Goal: Task Accomplishment & Management: Manage account settings

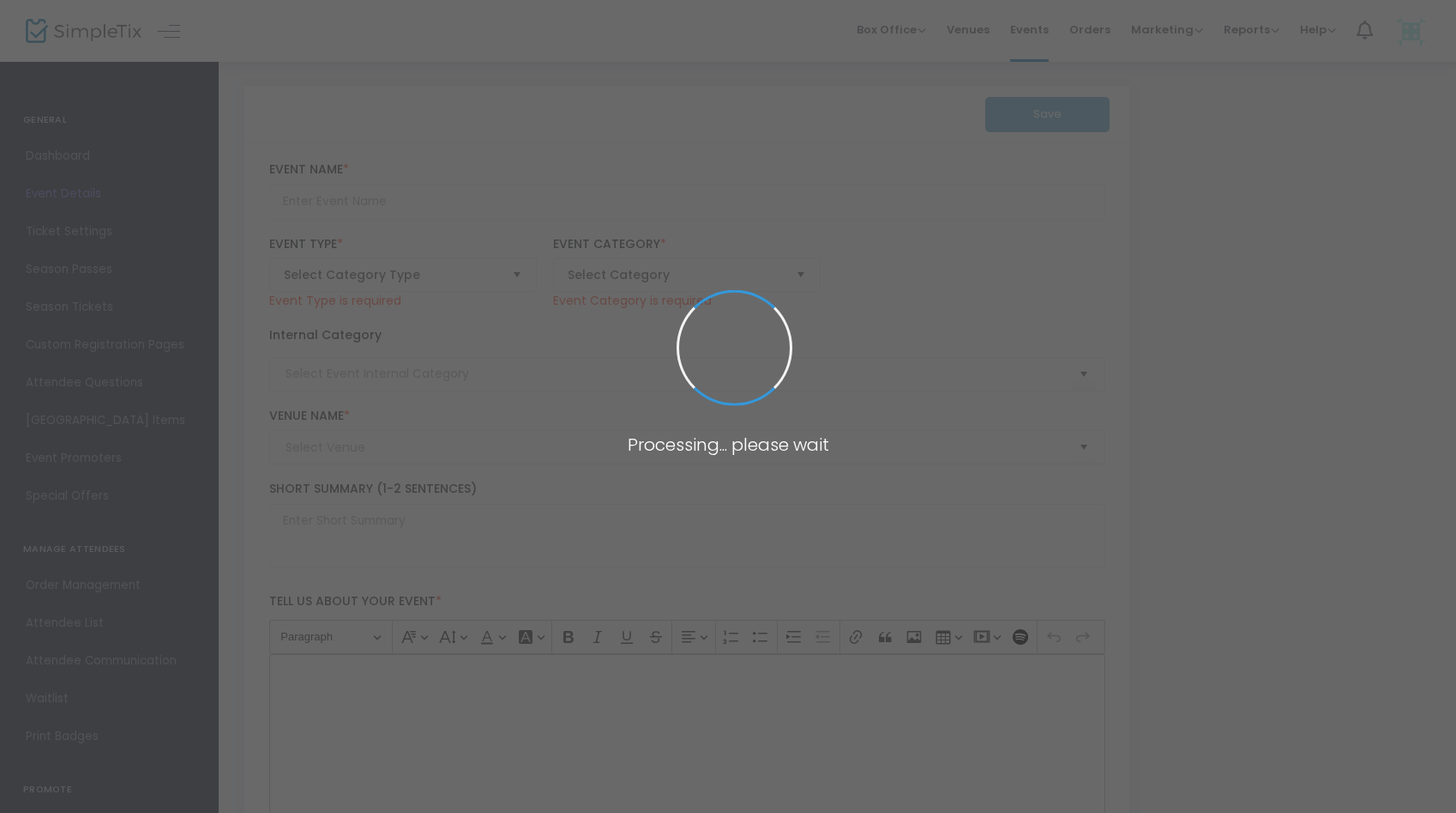
type input "Wedding Tasting with Crafted Catering & Events at June Farms!"
type textarea "Join us for an Exclusive Wedding Tasting hosted by Crafted Catering and Events …"
type input "8.000 %"
type input "Register Now"
type input "June Farms"
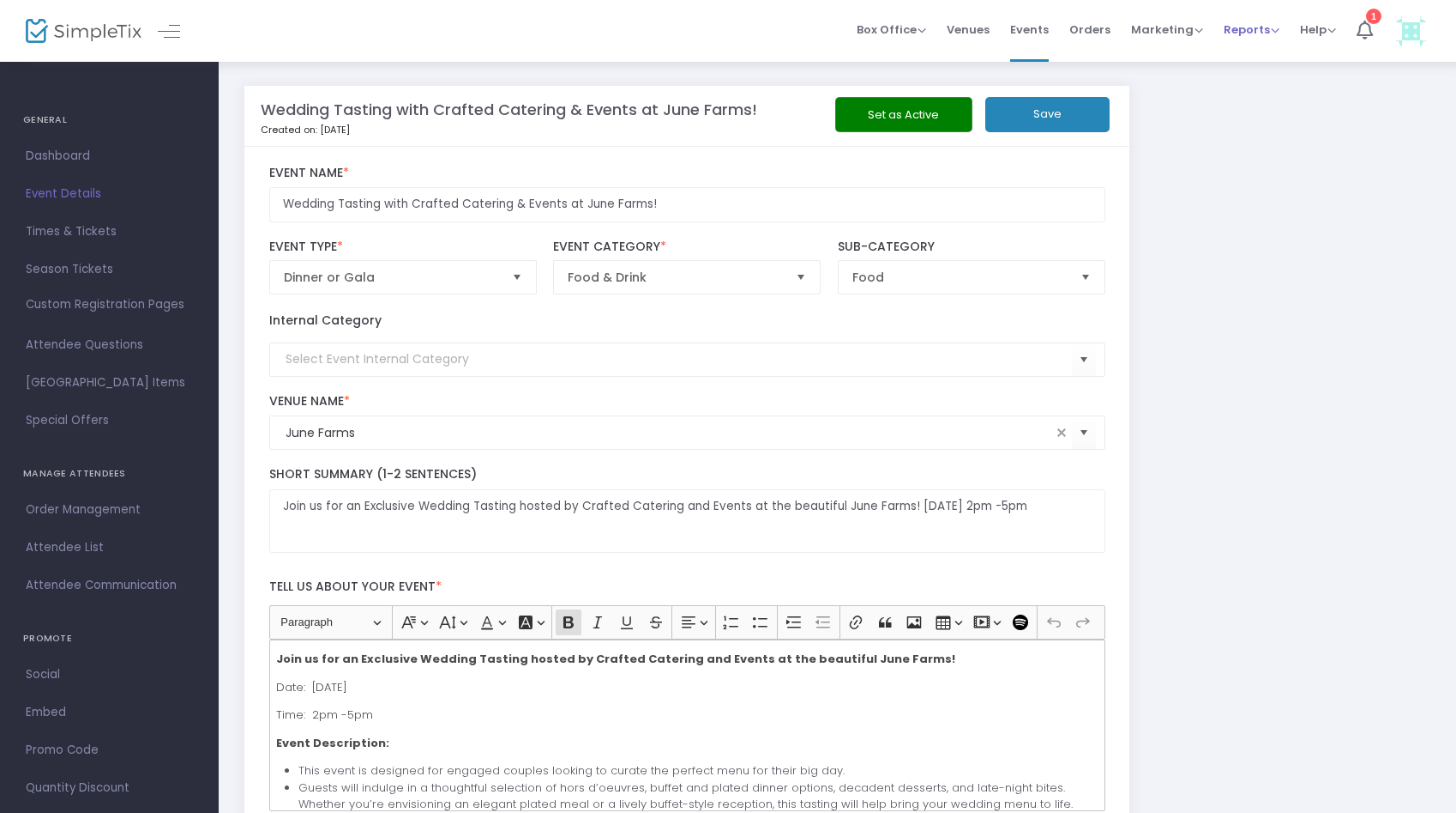
click at [1275, 28] on span "Reports" at bounding box center [1251, 30] width 55 height 16
click at [1259, 98] on li "Sales Reports" at bounding box center [1279, 91] width 112 height 34
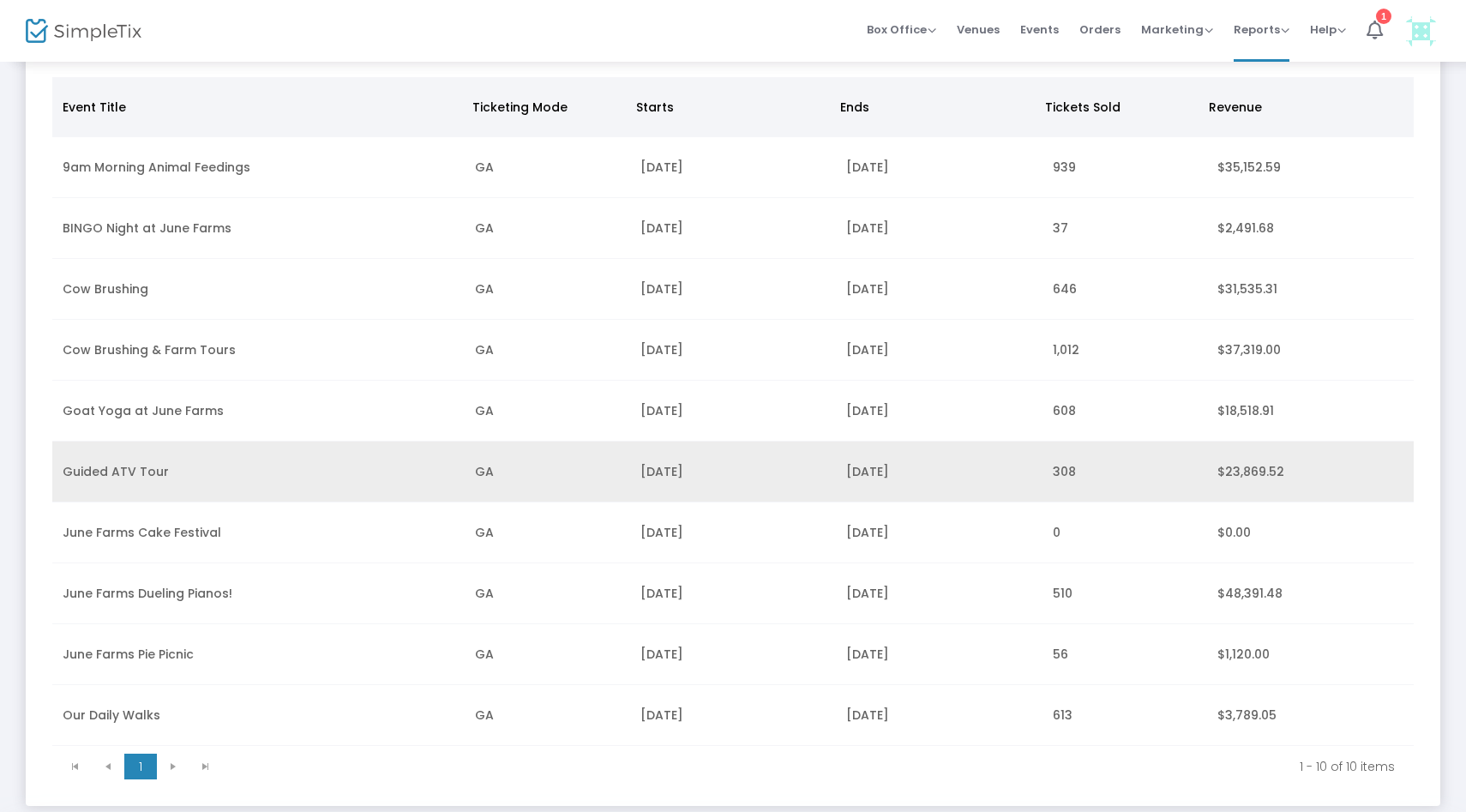
scroll to position [147, 0]
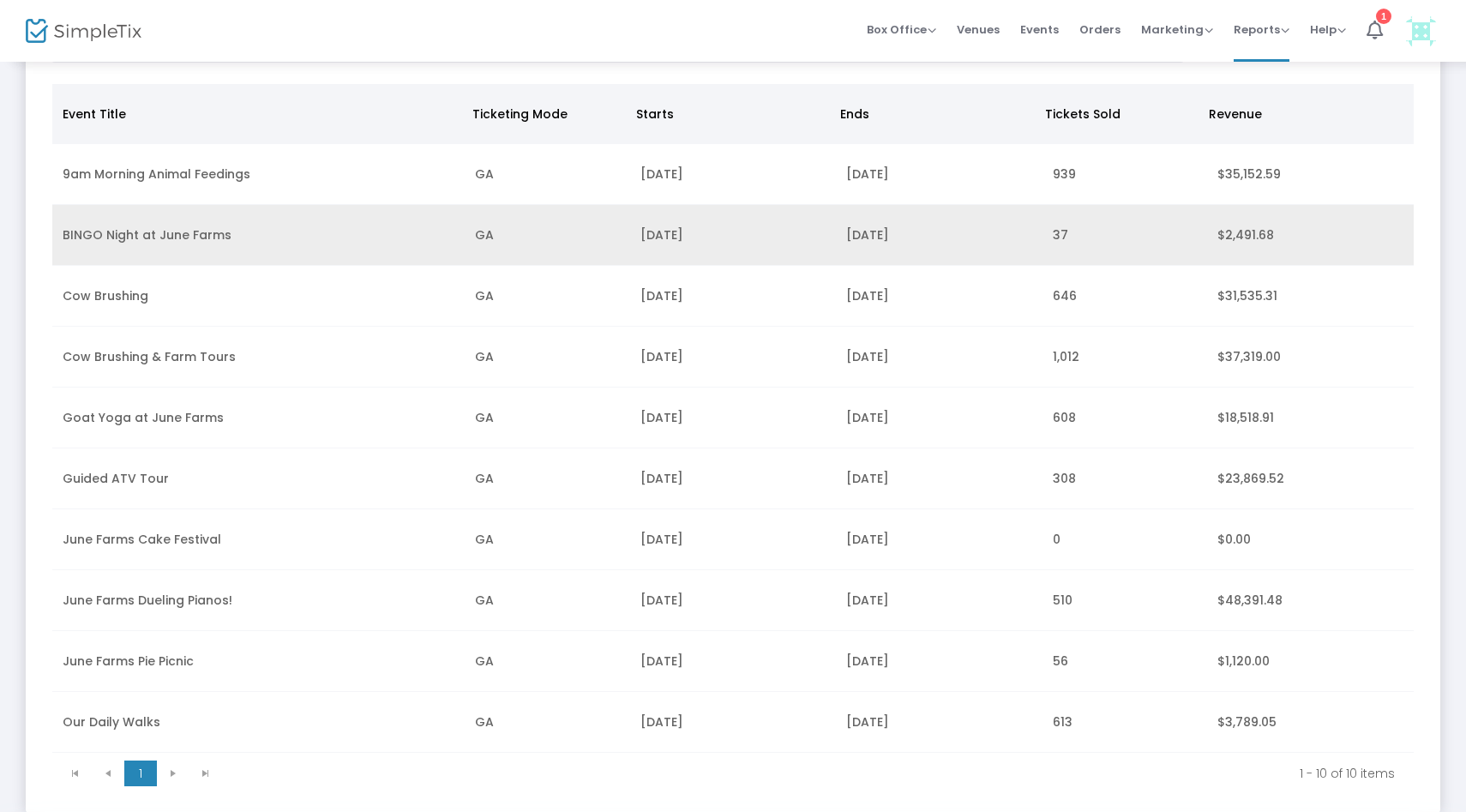
click at [230, 233] on td "BINGO Night at June Farms" at bounding box center [258, 235] width 412 height 61
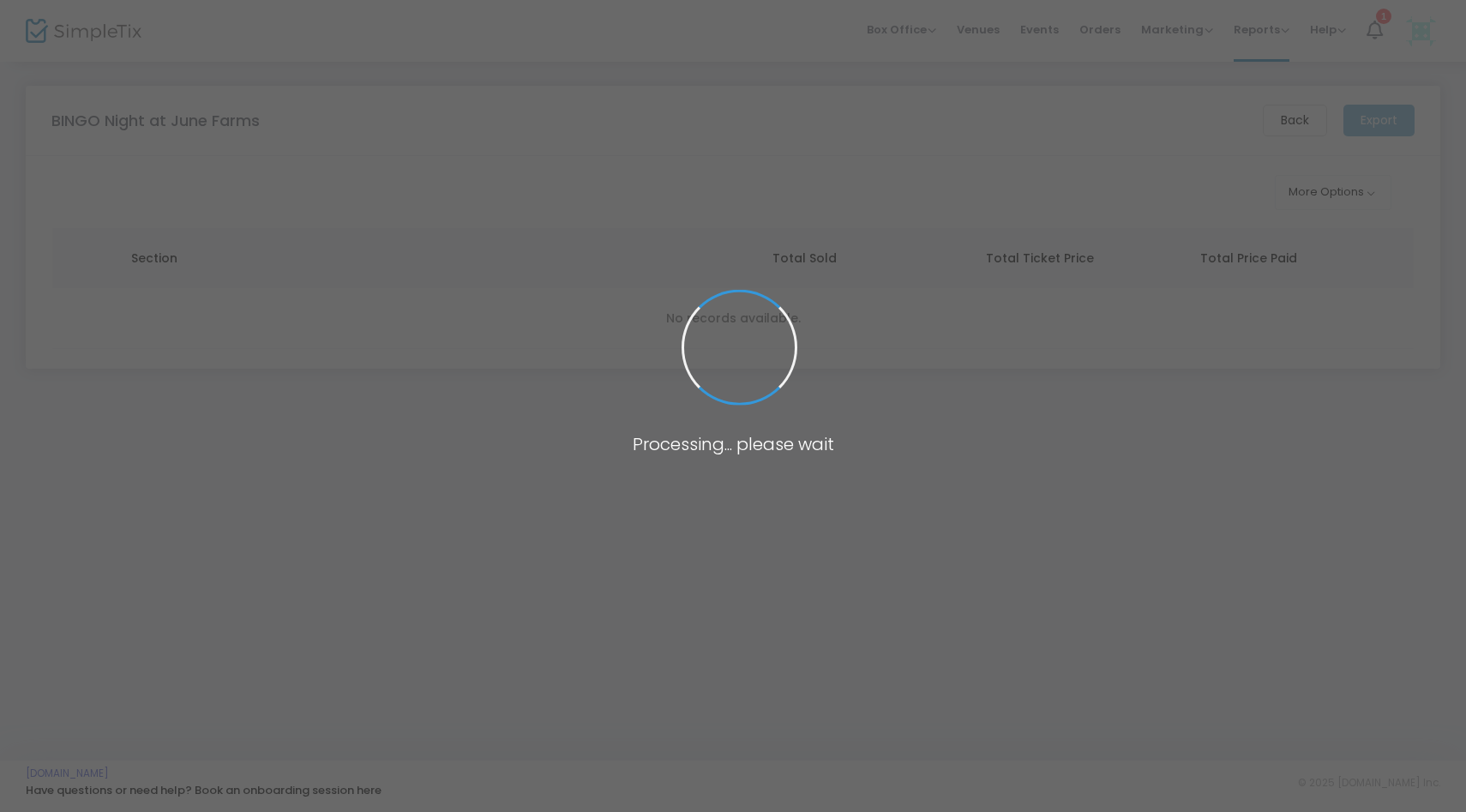
scroll to position [0, 0]
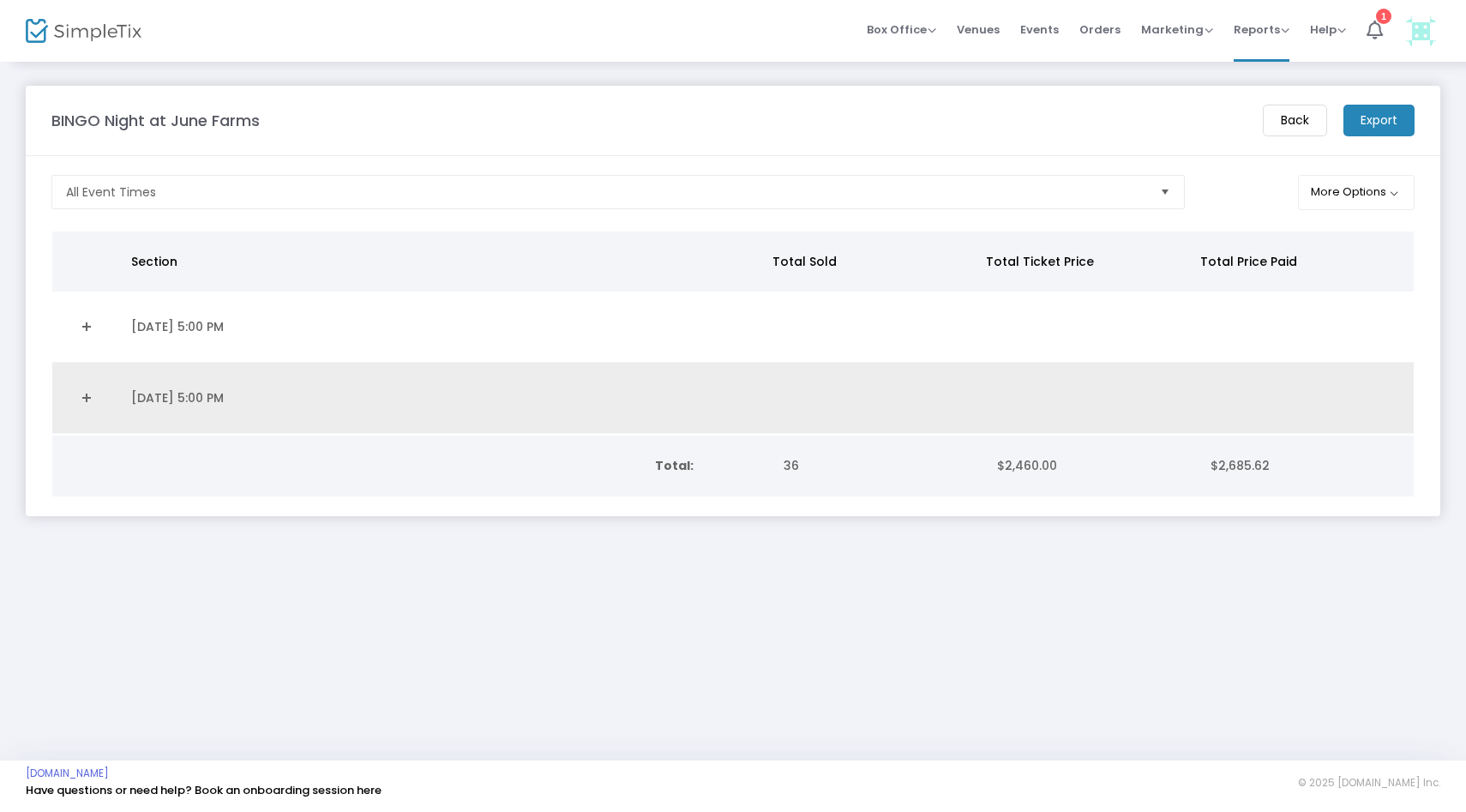
click at [192, 402] on td "[DATE] 5:00 PM" at bounding box center [444, 398] width 646 height 71
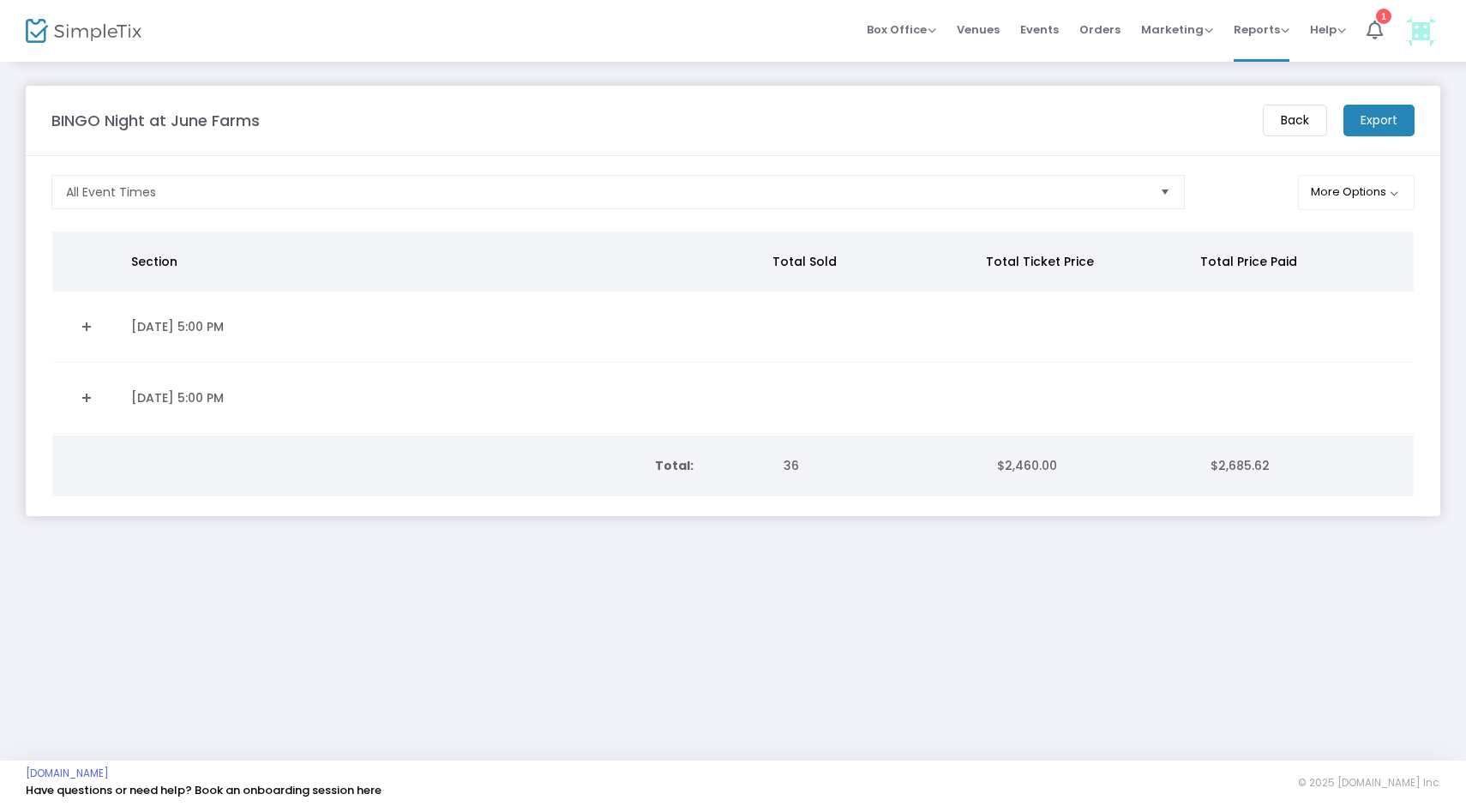
drag, startPoint x: 103, startPoint y: 392, endPoint x: 83, endPoint y: 412, distance: 28.3
click at [86, 399] on link "Expand Details" at bounding box center [86, 398] width 48 height 28
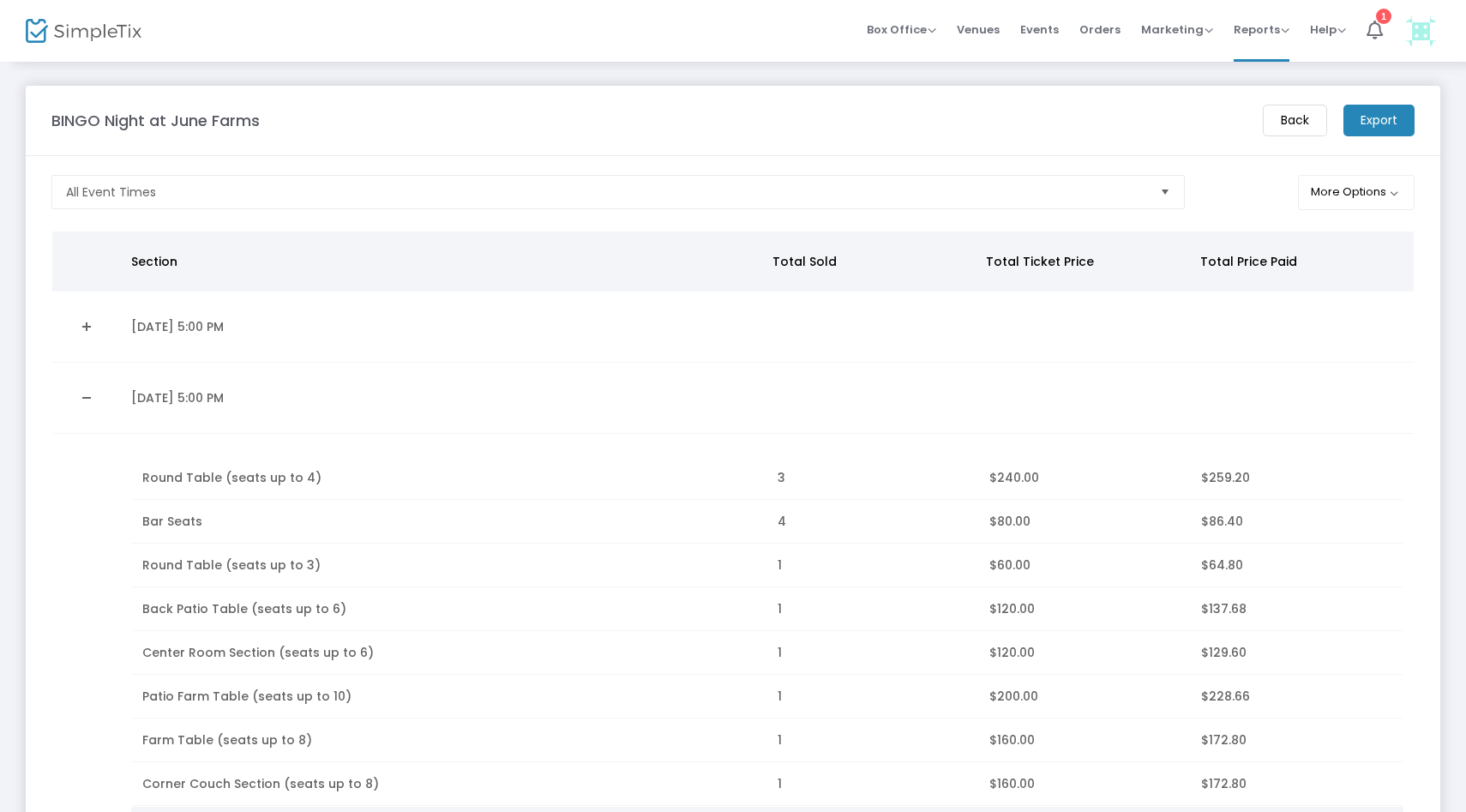
scroll to position [242, 0]
